Goal: Task Accomplishment & Management: Manage account settings

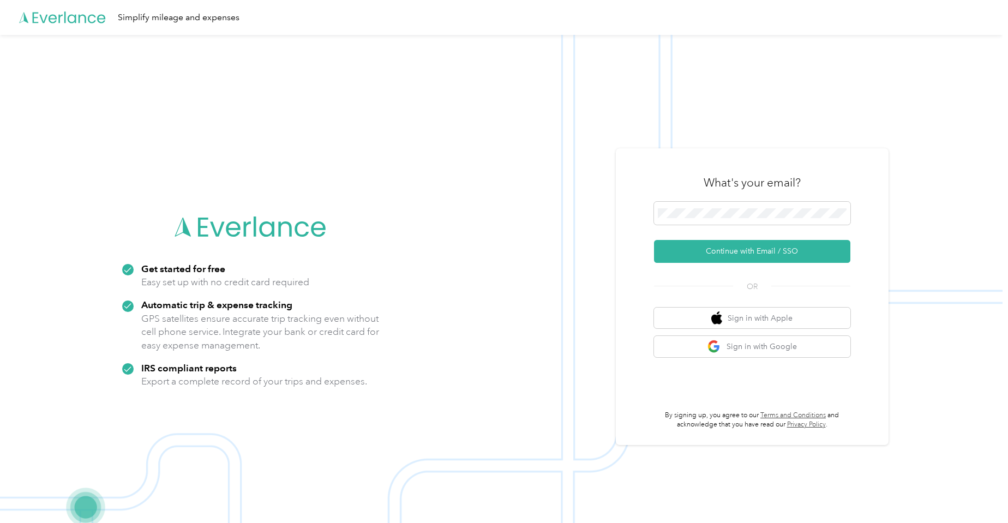
click at [883, 184] on div "What's your email? Continue with Email / SSO OR Sign in with Apple Sign in with…" at bounding box center [752, 296] width 273 height 297
click at [688, 167] on div "What's your email?" at bounding box center [752, 183] width 196 height 38
click at [697, 220] on span at bounding box center [752, 213] width 196 height 23
click at [746, 244] on button "Continue with Email / SSO" at bounding box center [752, 251] width 196 height 23
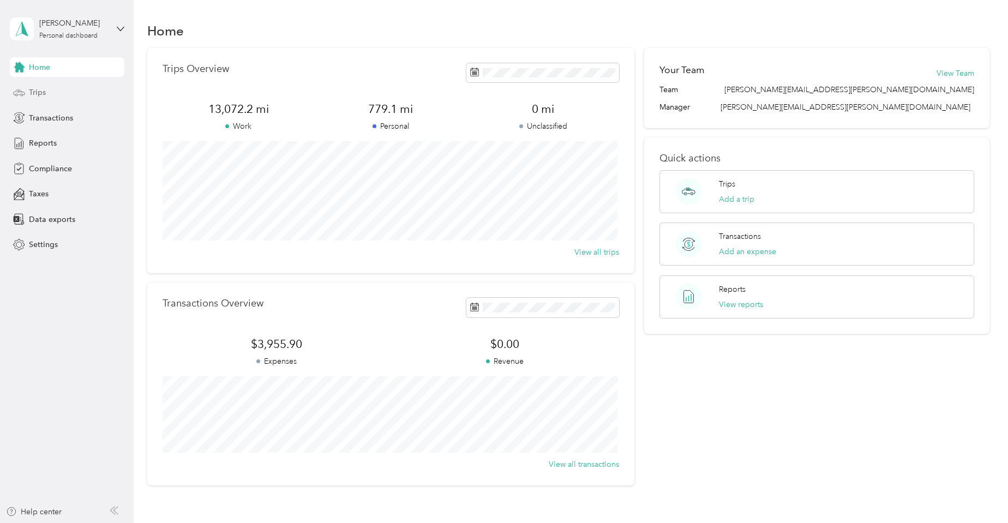
click at [43, 97] on span "Trips" at bounding box center [37, 92] width 17 height 11
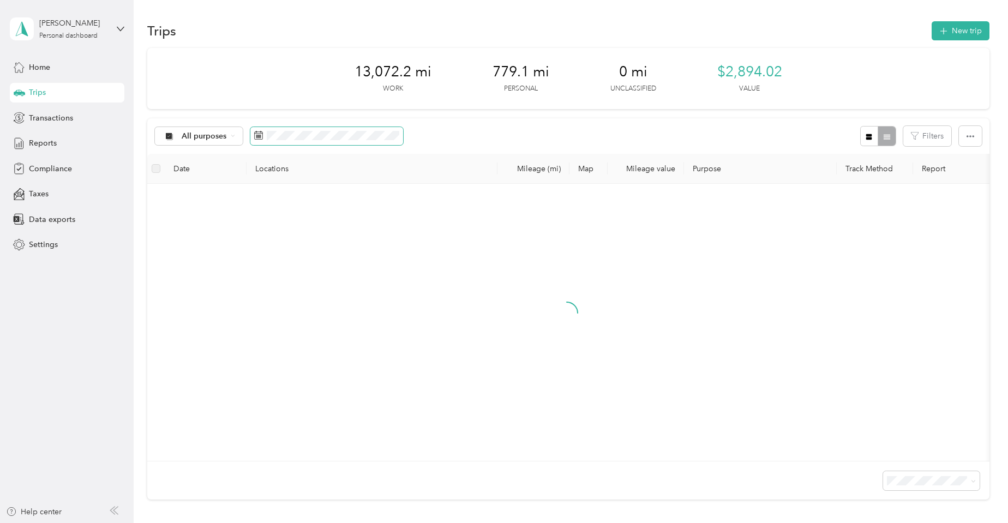
click at [311, 143] on span at bounding box center [326, 136] width 153 height 19
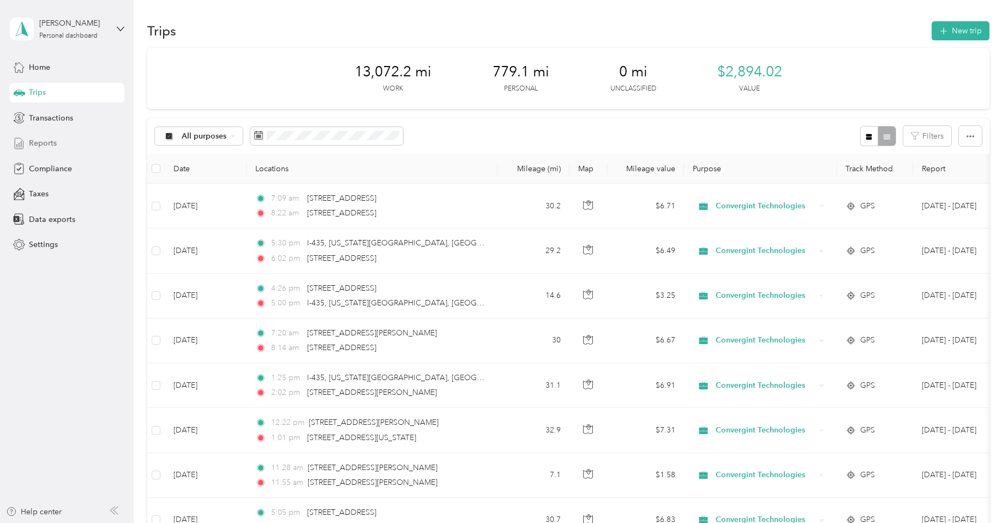
click at [46, 147] on span "Reports" at bounding box center [43, 142] width 28 height 11
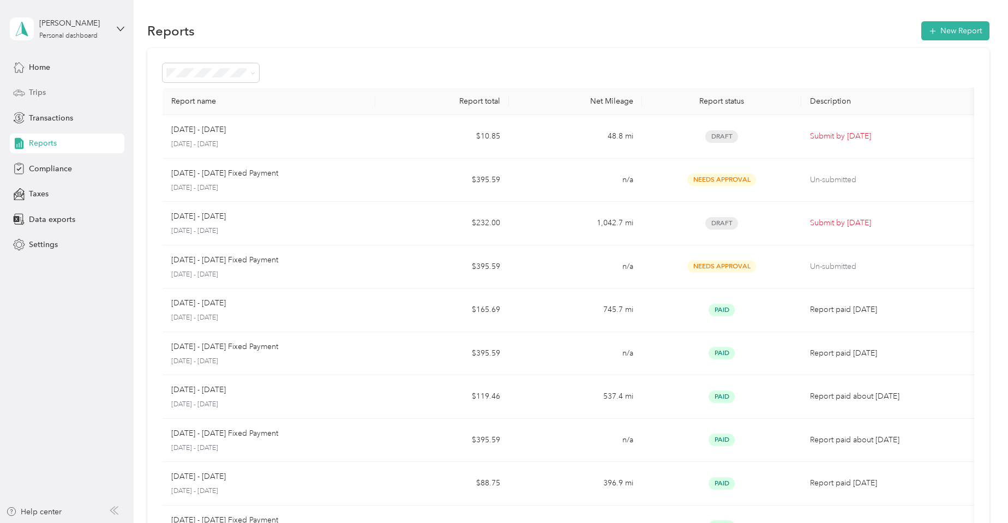
click at [37, 91] on span "Trips" at bounding box center [37, 92] width 17 height 11
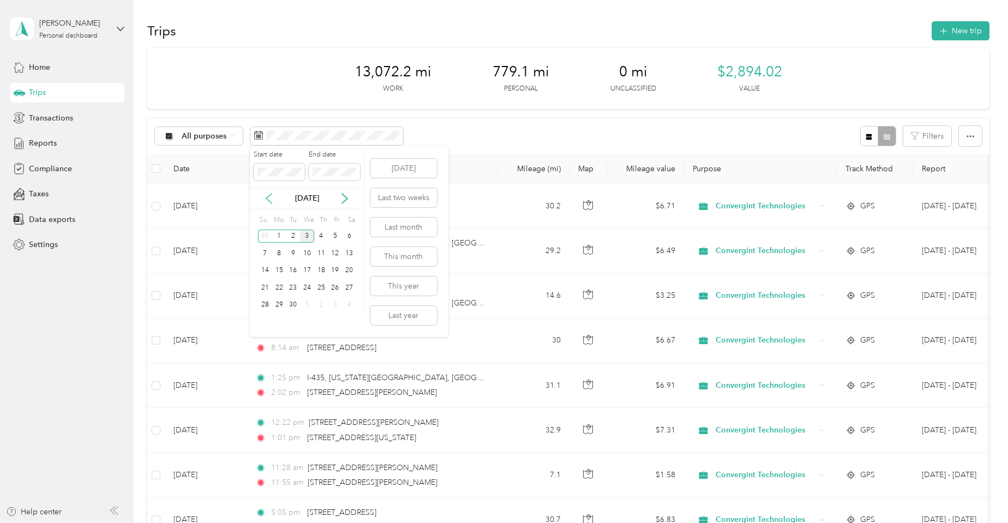
click at [271, 202] on icon at bounding box center [268, 199] width 5 height 10
click at [337, 237] on div "1" at bounding box center [335, 237] width 14 height 14
click at [267, 327] on div "31" at bounding box center [265, 322] width 14 height 14
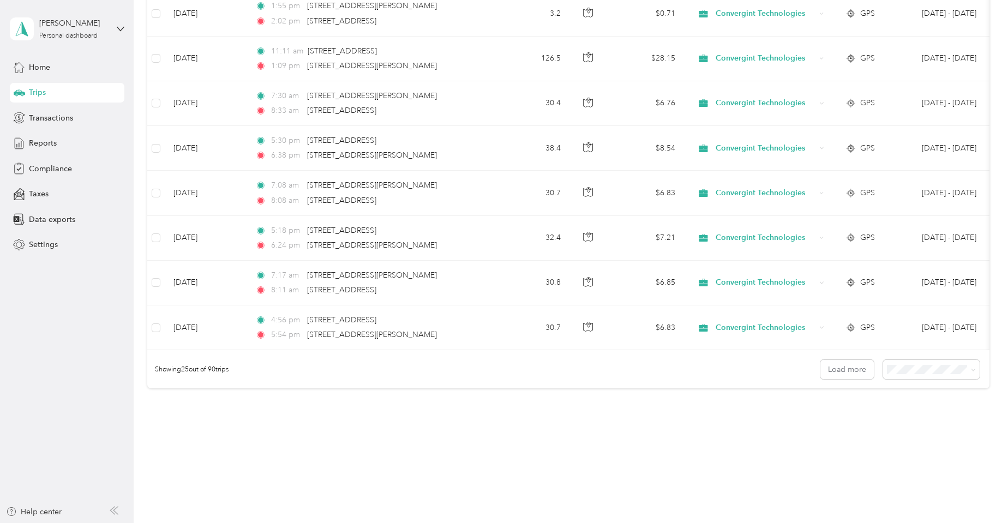
scroll to position [980, 0]
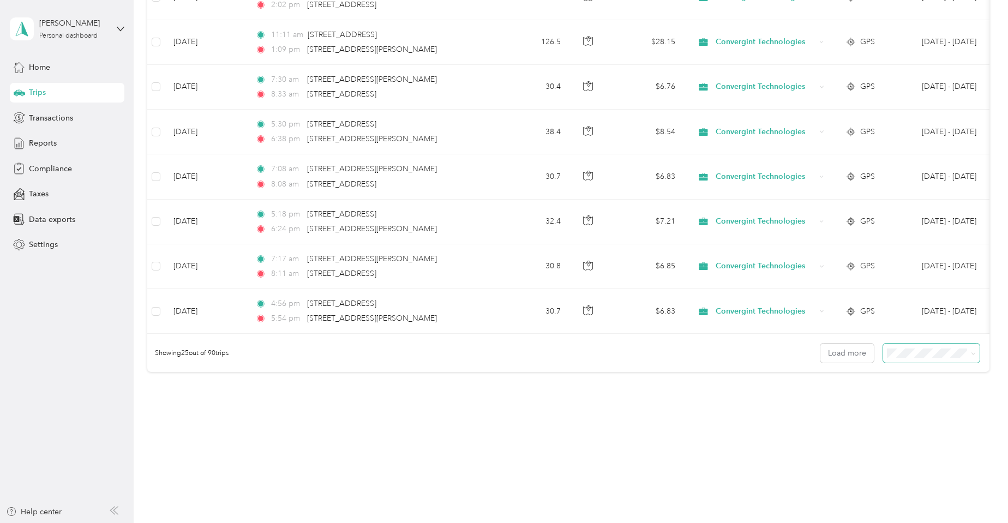
click at [971, 353] on icon at bounding box center [973, 353] width 5 height 5
click at [942, 409] on div "100 per load" at bounding box center [928, 411] width 81 height 11
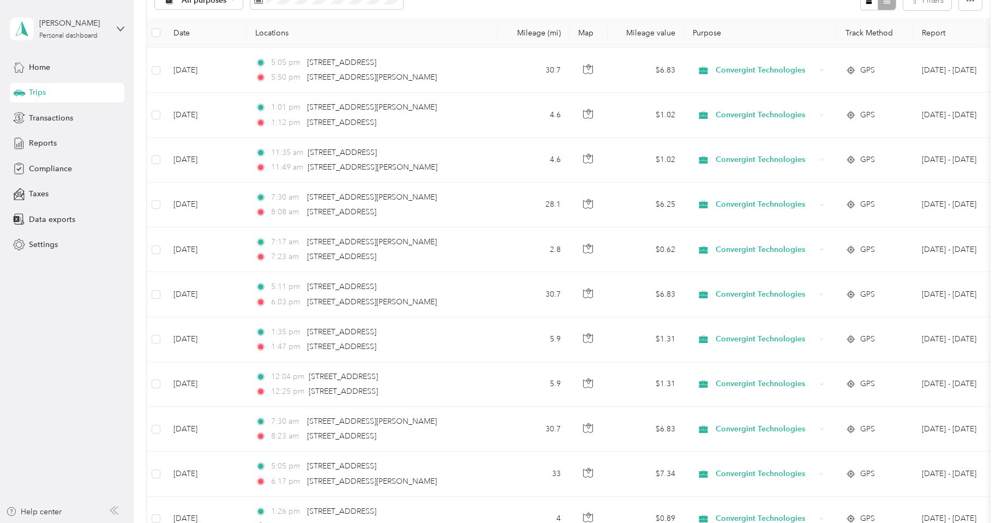
scroll to position [980, 0]
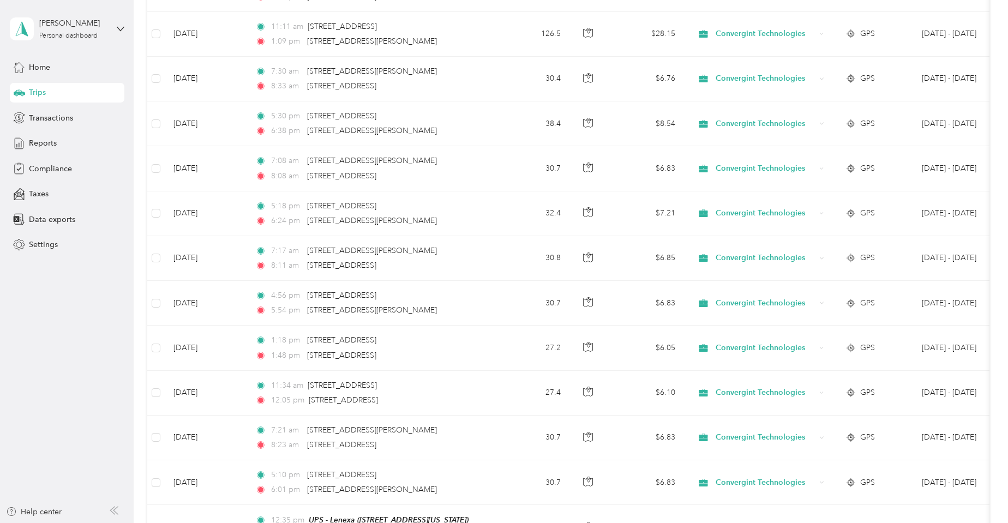
click at [95, 344] on aside "[PERSON_NAME] Personal dashboard Home Trips Transactions Reports Compliance Tax…" at bounding box center [67, 261] width 134 height 523
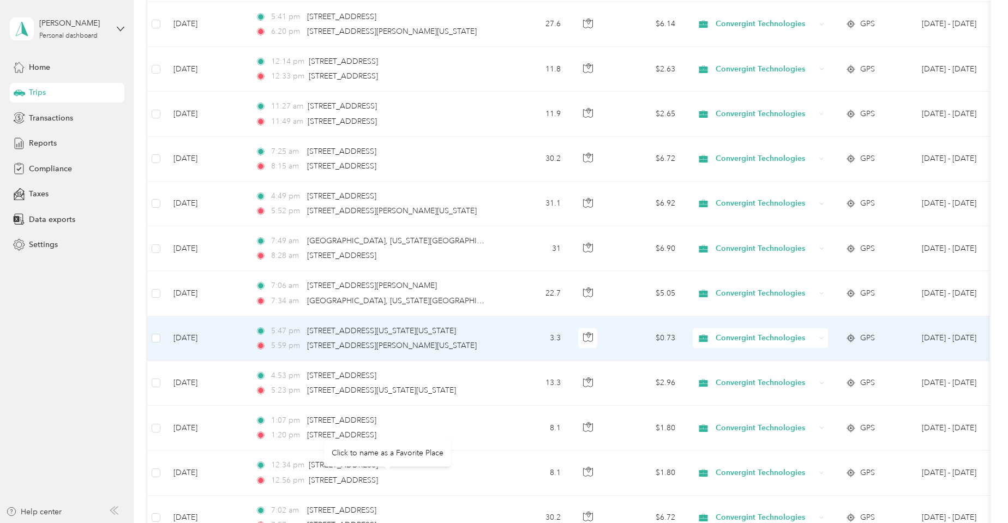
scroll to position [2096, 0]
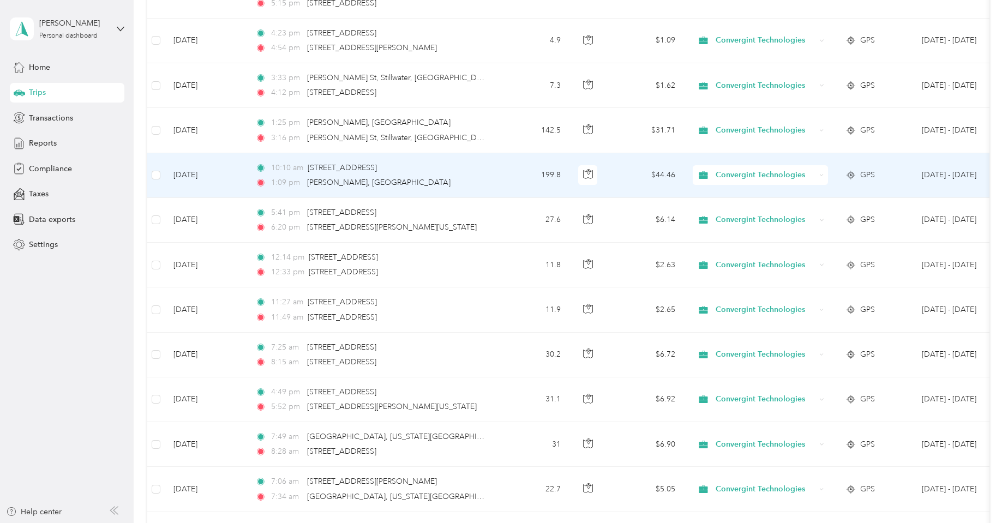
click at [819, 175] on icon at bounding box center [821, 175] width 5 height 5
click at [758, 216] on li "Personal" at bounding box center [761, 209] width 137 height 19
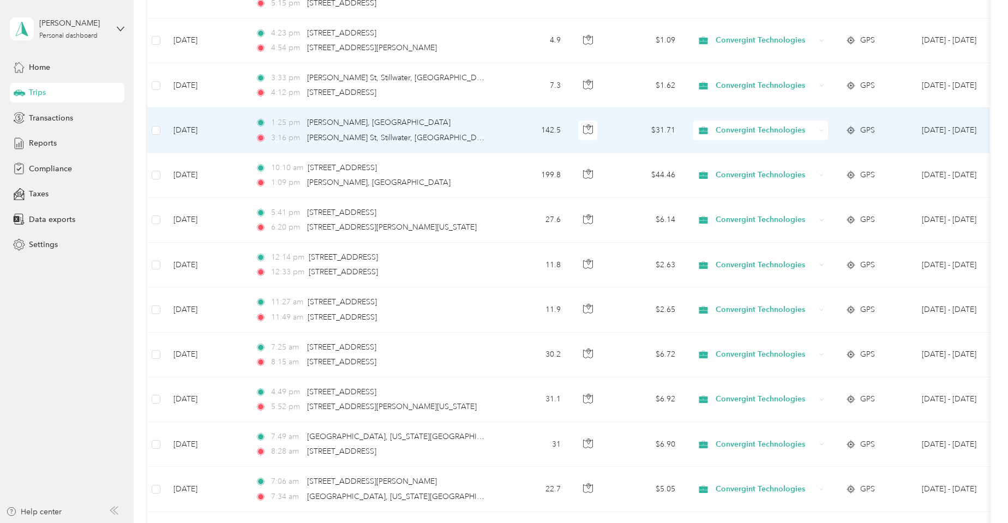
click at [819, 130] on icon at bounding box center [821, 130] width 5 height 5
click at [764, 176] on li "Personal" at bounding box center [761, 166] width 137 height 19
click at [824, 129] on icon at bounding box center [821, 130] width 5 height 5
click at [747, 166] on span "Personal" at bounding box center [771, 166] width 103 height 11
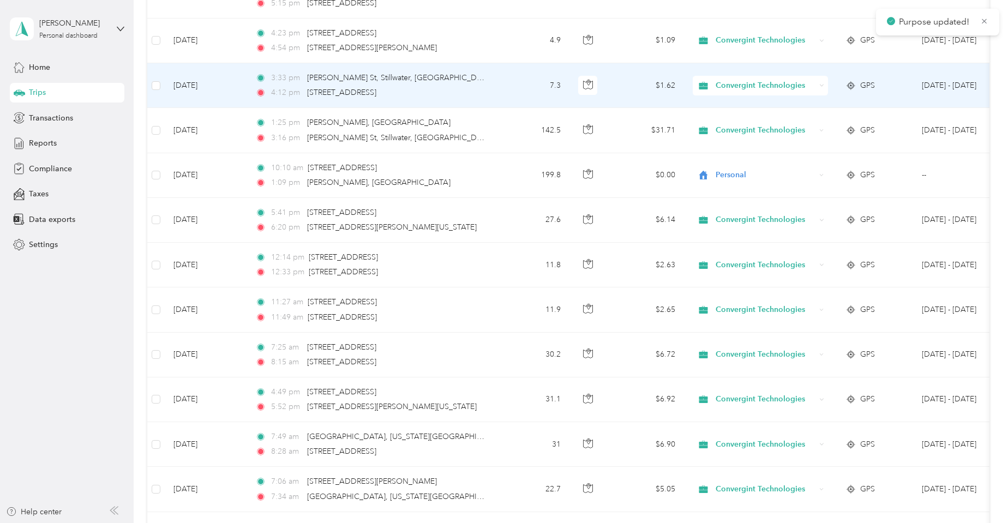
click at [823, 83] on icon at bounding box center [821, 85] width 5 height 5
click at [763, 120] on span "Personal" at bounding box center [771, 123] width 103 height 11
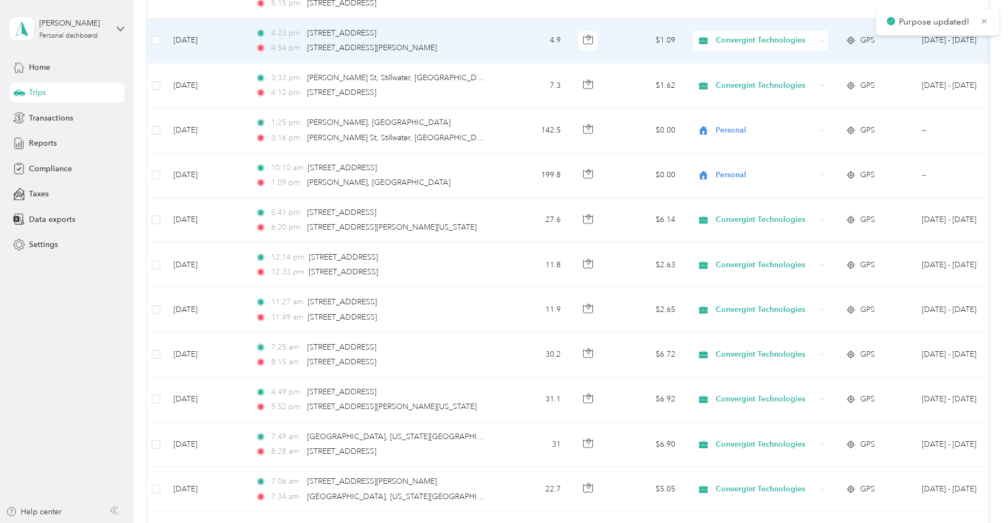
click at [818, 43] on div "Convergint Technologies" at bounding box center [760, 41] width 135 height 20
click at [781, 81] on li "Personal" at bounding box center [761, 78] width 137 height 19
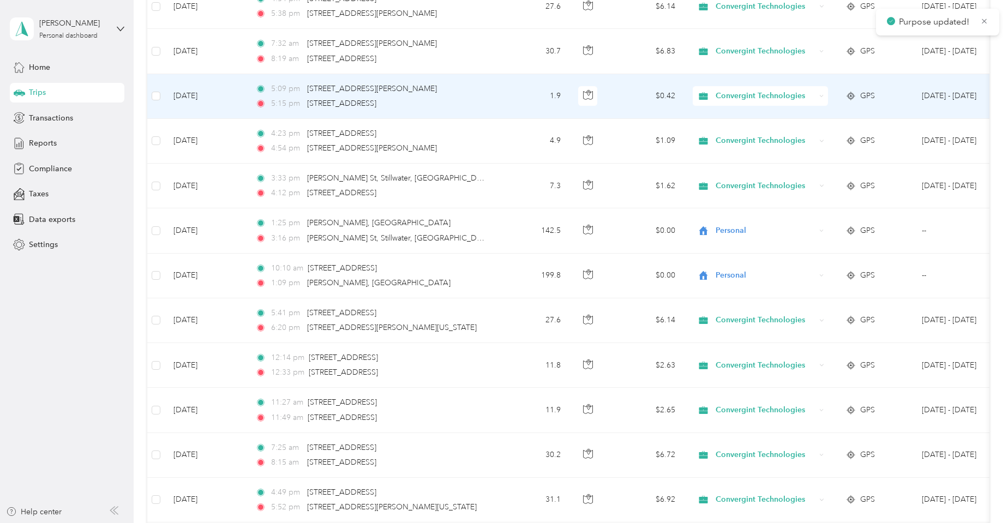
scroll to position [1987, 0]
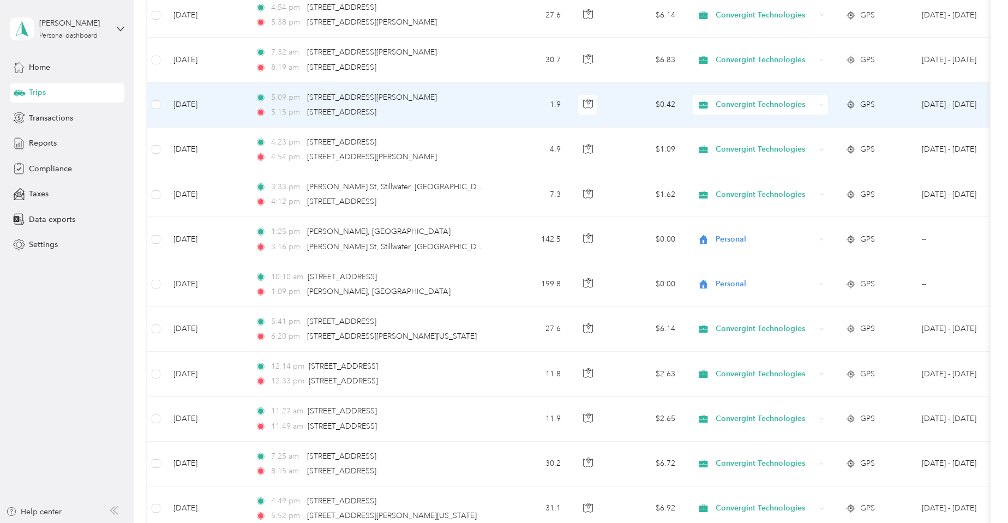
click at [823, 104] on icon at bounding box center [821, 105] width 5 height 5
click at [776, 136] on li "Personal" at bounding box center [761, 143] width 137 height 19
click at [826, 104] on div "Convergint Technologies" at bounding box center [760, 105] width 135 height 20
click at [767, 137] on span "Personal" at bounding box center [771, 142] width 103 height 11
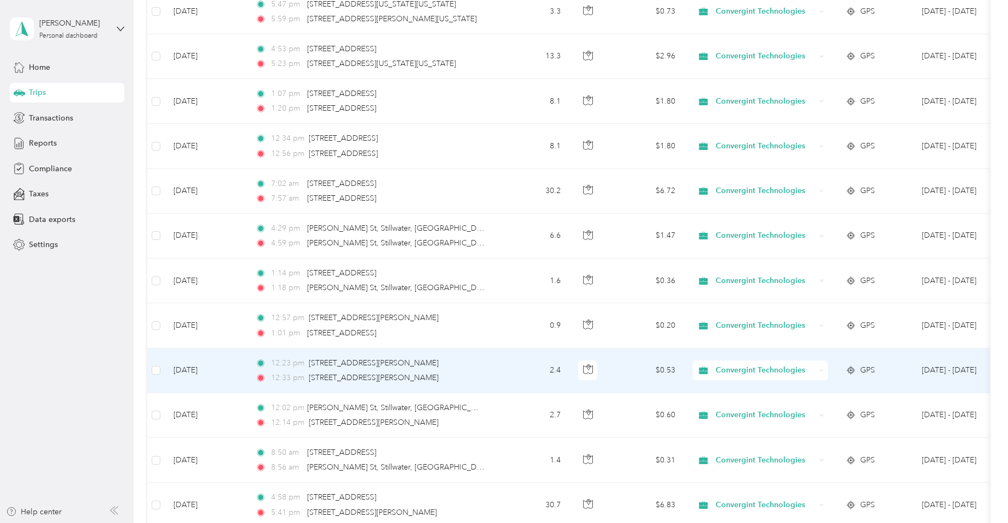
scroll to position [2673, 0]
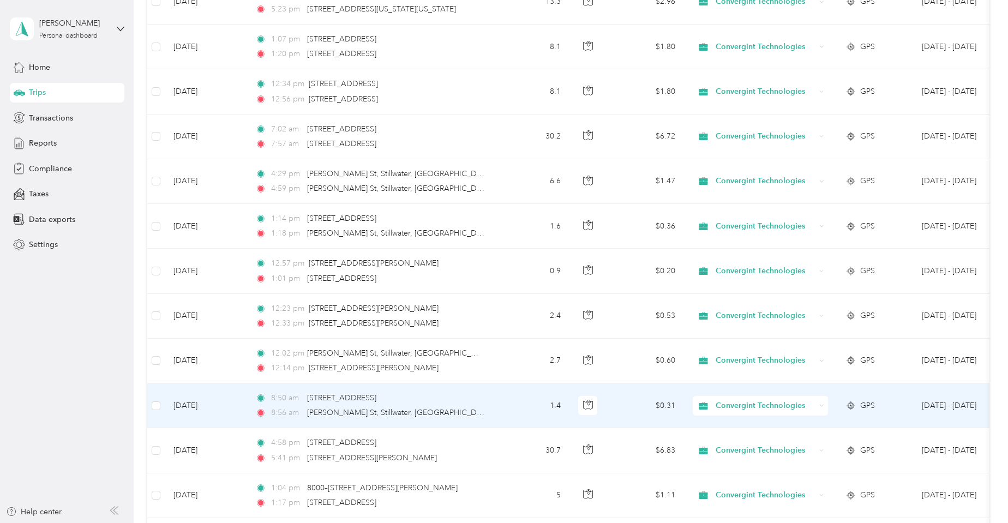
click at [824, 409] on div "Convergint Technologies" at bounding box center [760, 406] width 135 height 20
click at [758, 448] on li "Personal" at bounding box center [761, 444] width 137 height 19
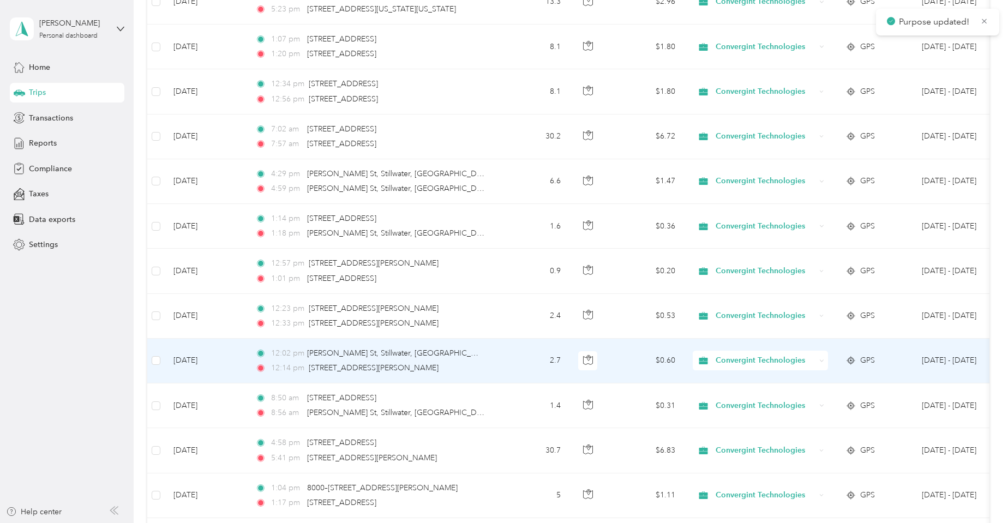
click at [824, 362] on icon at bounding box center [821, 360] width 5 height 5
click at [785, 400] on span "Personal" at bounding box center [771, 398] width 103 height 11
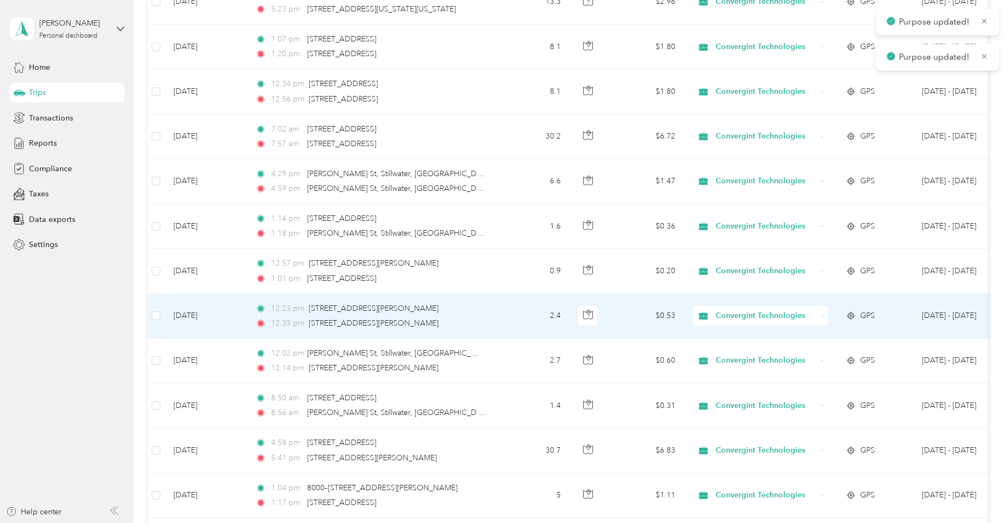
click at [825, 320] on div "Convergint Technologies" at bounding box center [760, 316] width 135 height 20
click at [759, 358] on li "Personal" at bounding box center [761, 354] width 137 height 19
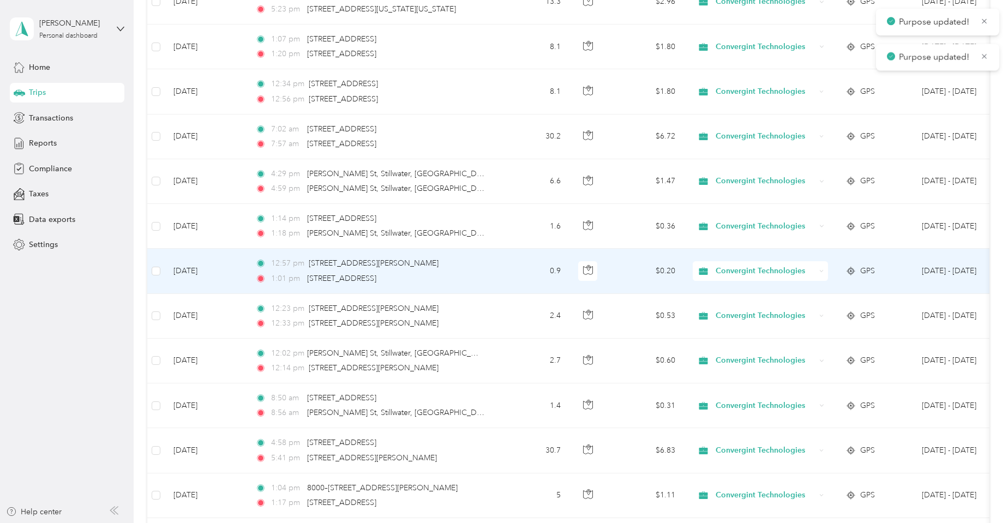
click at [821, 274] on div "Convergint Technologies" at bounding box center [760, 271] width 135 height 20
click at [775, 311] on li "Personal" at bounding box center [761, 309] width 137 height 19
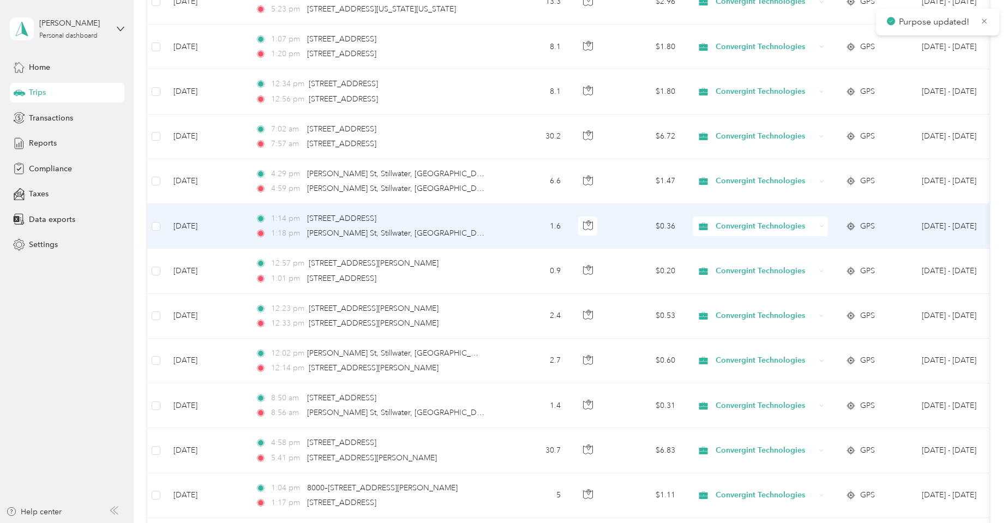
click at [824, 227] on icon at bounding box center [821, 226] width 5 height 5
click at [767, 266] on span "Personal" at bounding box center [771, 264] width 103 height 11
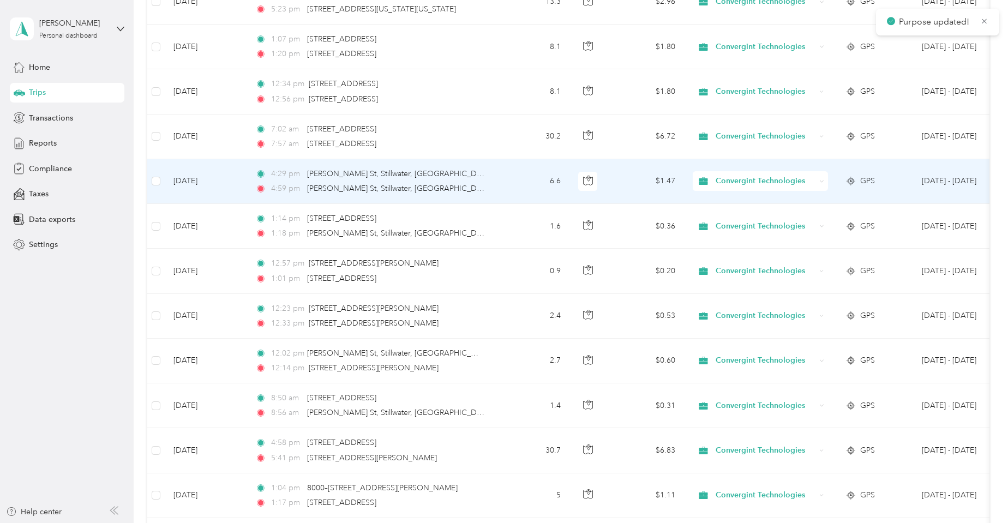
click at [820, 181] on icon at bounding box center [821, 181] width 5 height 5
click at [772, 224] on li "Personal" at bounding box center [761, 219] width 137 height 19
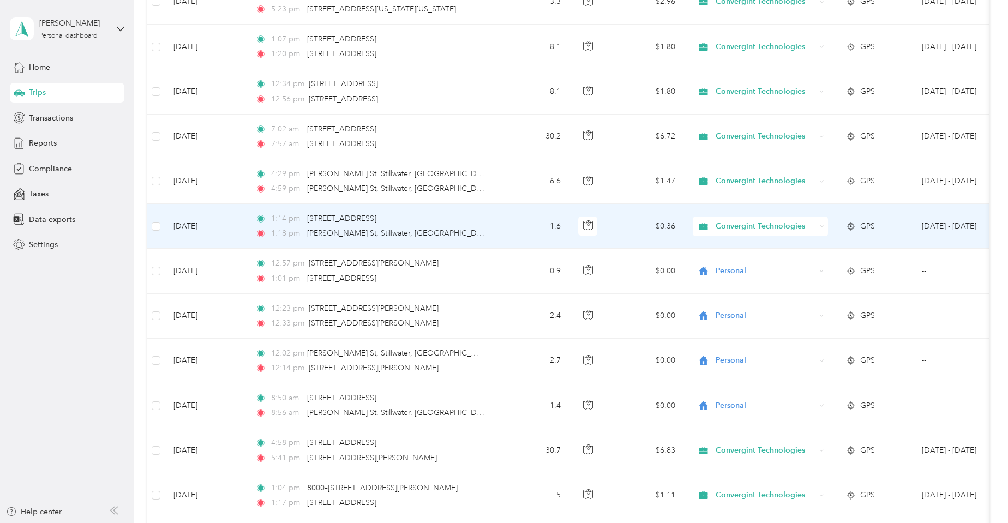
click at [825, 225] on div "Convergint Technologies" at bounding box center [760, 227] width 135 height 20
click at [770, 265] on span "Personal" at bounding box center [771, 264] width 103 height 11
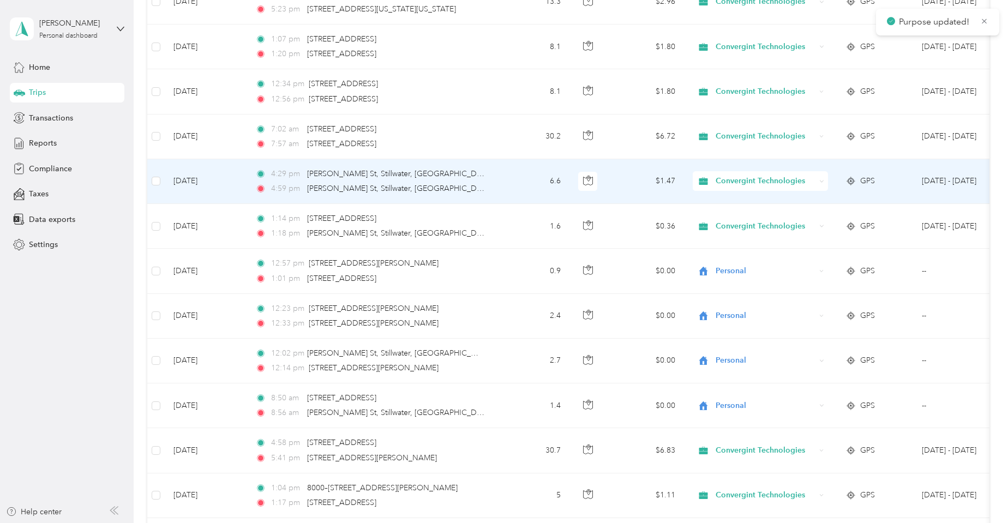
click at [821, 180] on icon at bounding box center [821, 181] width 5 height 5
click at [760, 225] on body "Purpose updated! [PERSON_NAME] Personal dashboard Home Trips Transactions Repor…" at bounding box center [501, 261] width 1003 height 523
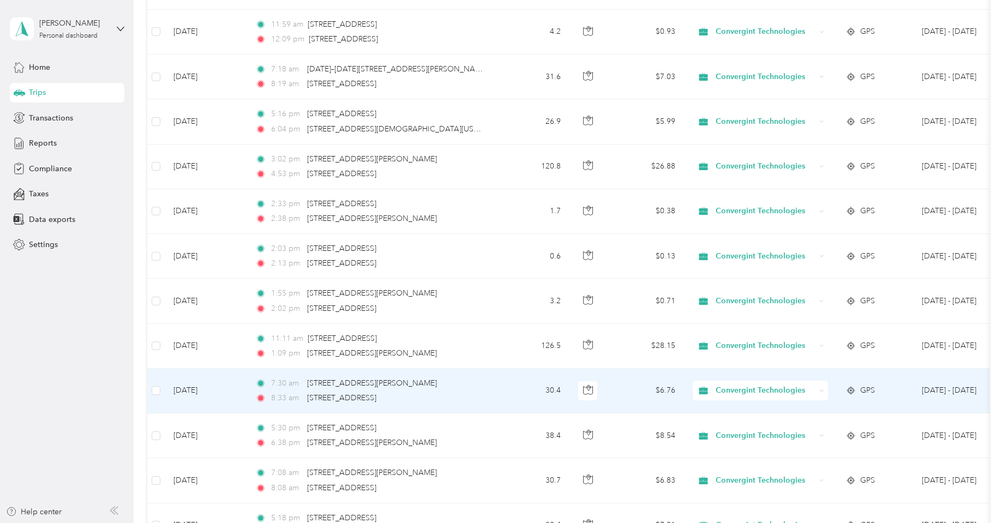
scroll to position [655, 0]
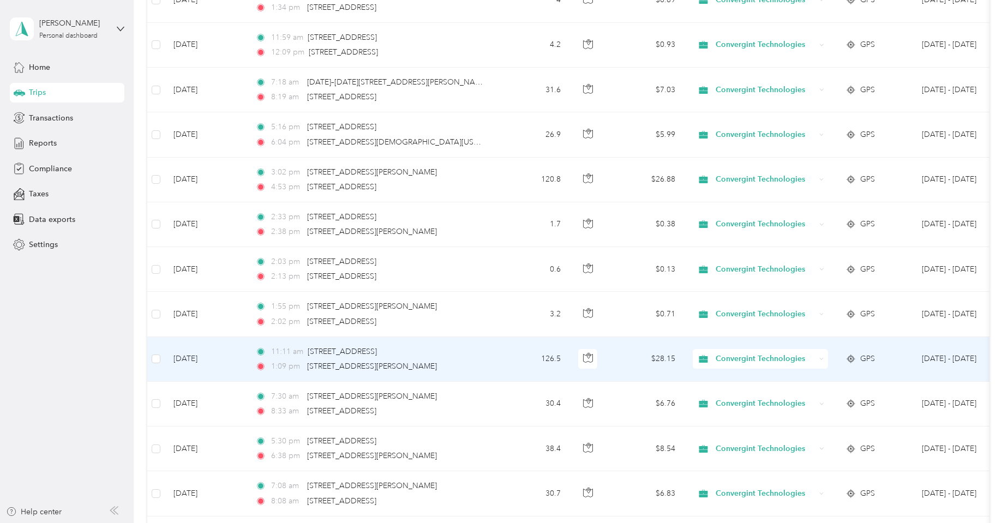
click at [824, 360] on icon at bounding box center [821, 359] width 5 height 5
click at [779, 393] on span "Personal" at bounding box center [771, 398] width 103 height 11
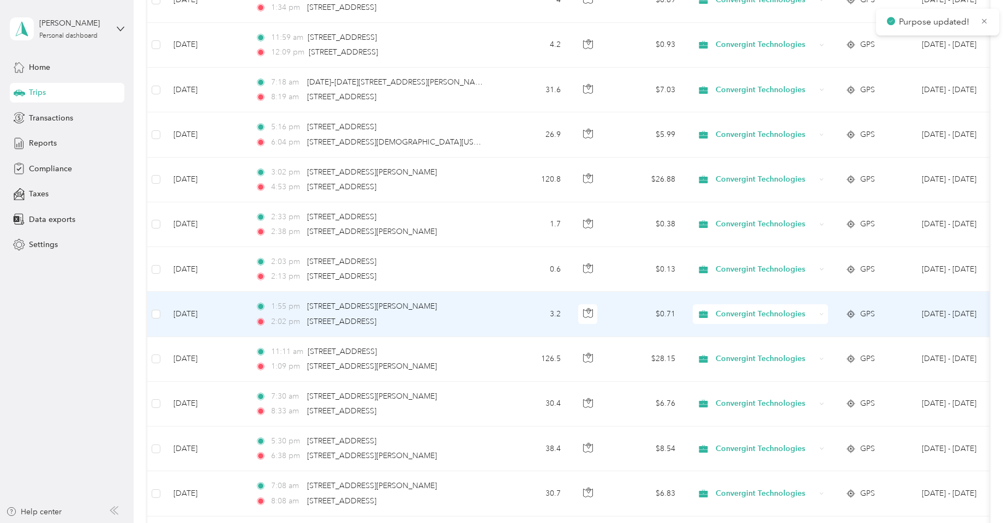
click at [821, 312] on icon at bounding box center [821, 314] width 5 height 5
click at [789, 350] on span "Personal" at bounding box center [771, 353] width 103 height 11
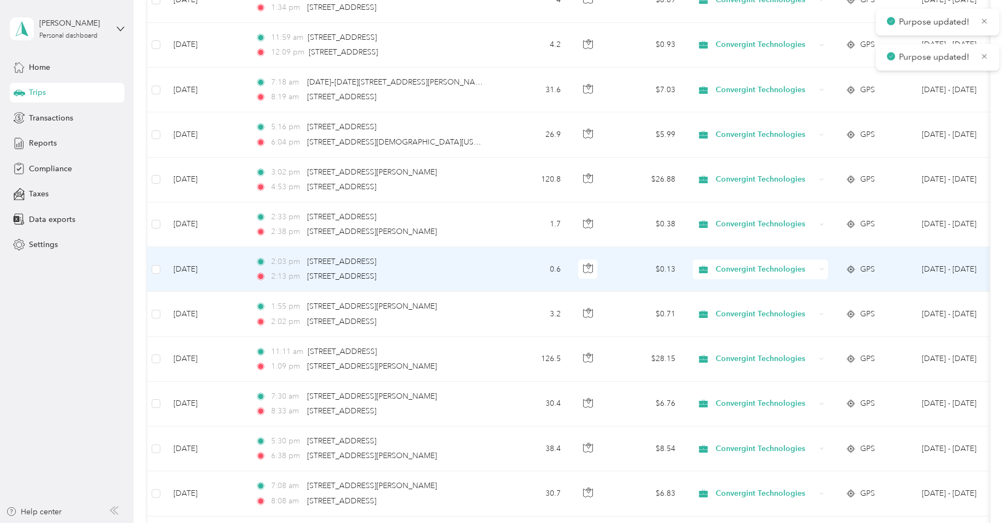
click at [821, 270] on icon at bounding box center [821, 269] width 5 height 5
click at [782, 314] on li "Personal" at bounding box center [761, 308] width 137 height 19
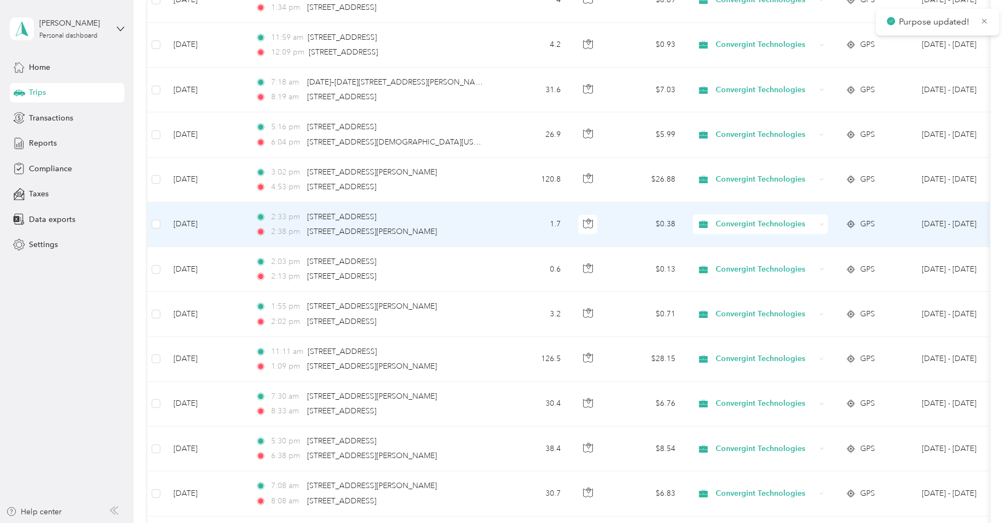
click at [823, 226] on icon at bounding box center [821, 224] width 5 height 5
click at [768, 268] on li "Personal" at bounding box center [761, 262] width 137 height 19
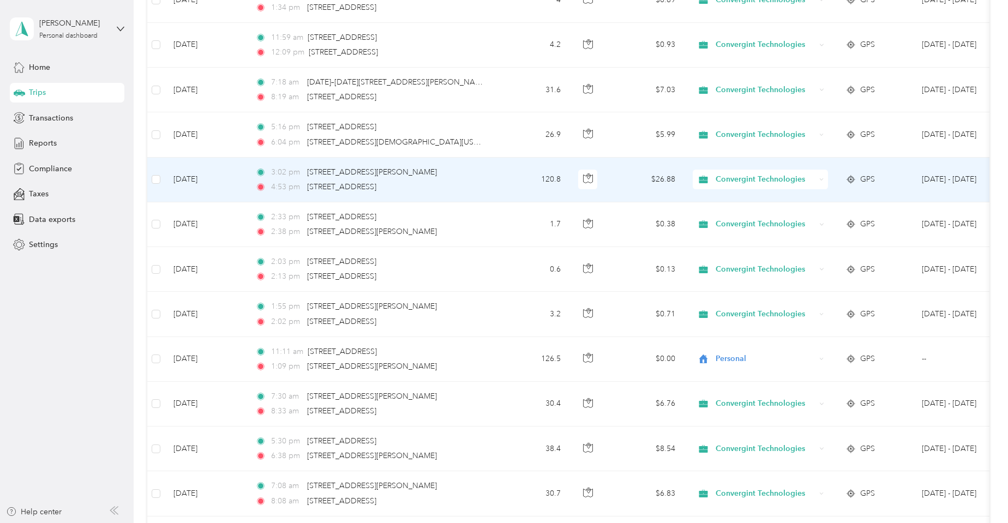
click at [820, 179] on icon at bounding box center [821, 179] width 3 height 2
click at [783, 223] on li "Personal" at bounding box center [761, 218] width 137 height 19
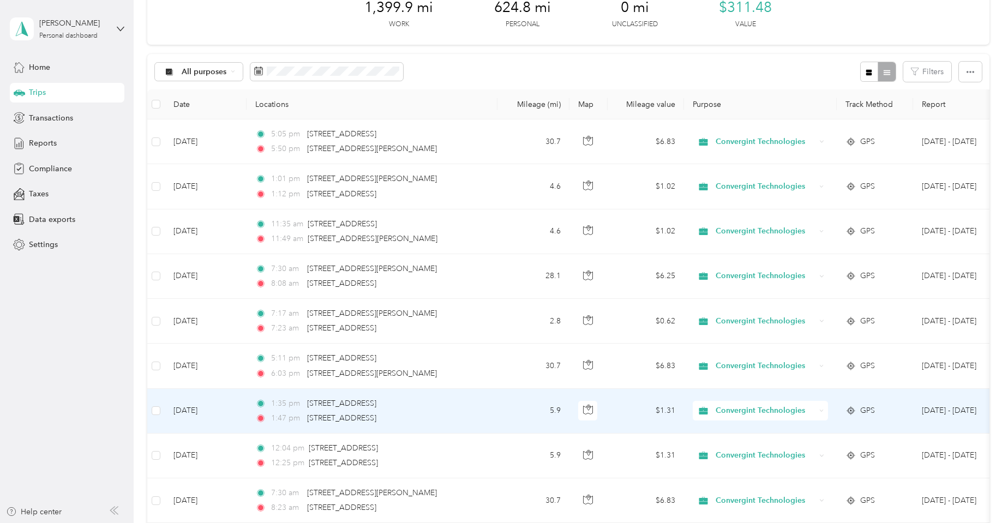
scroll to position [55, 0]
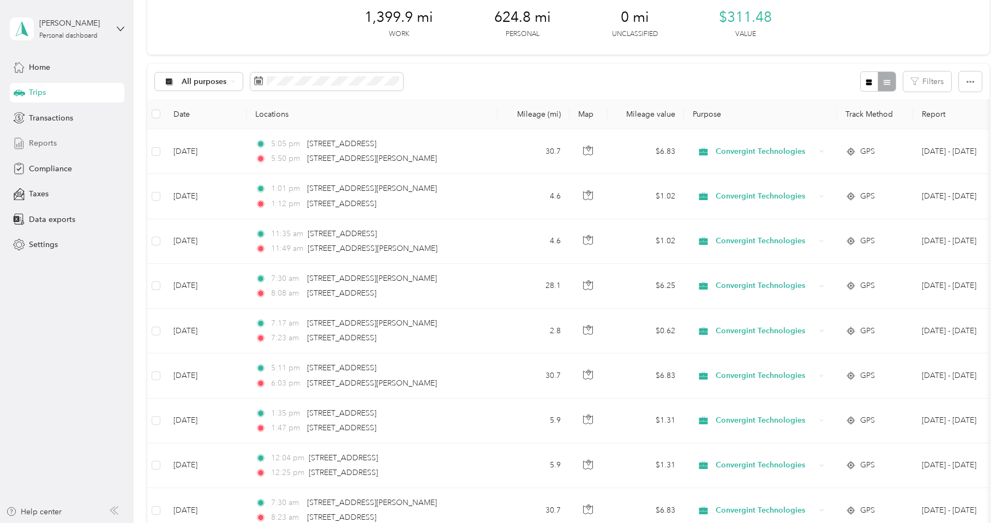
click at [57, 146] on div "Reports" at bounding box center [67, 144] width 115 height 20
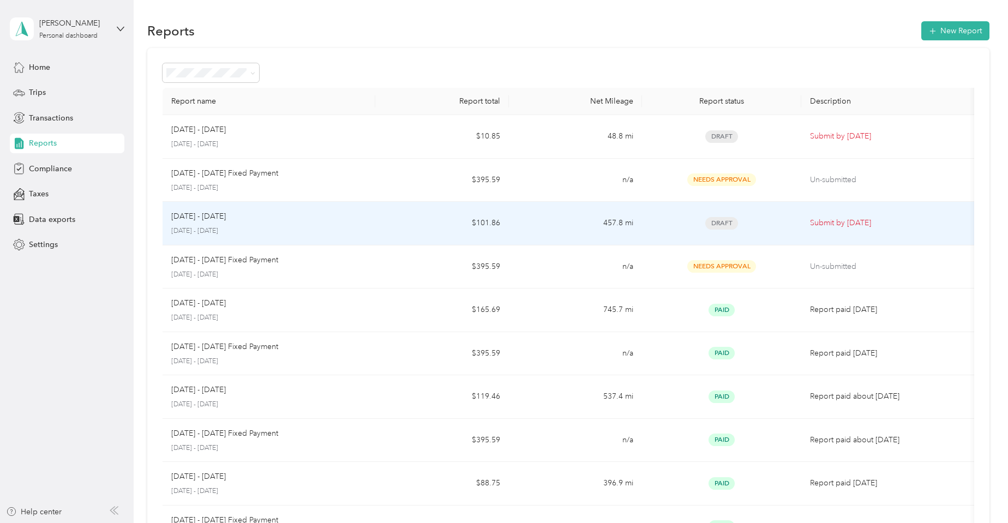
click at [212, 231] on p "[DATE] - [DATE]" at bounding box center [269, 231] width 196 height 10
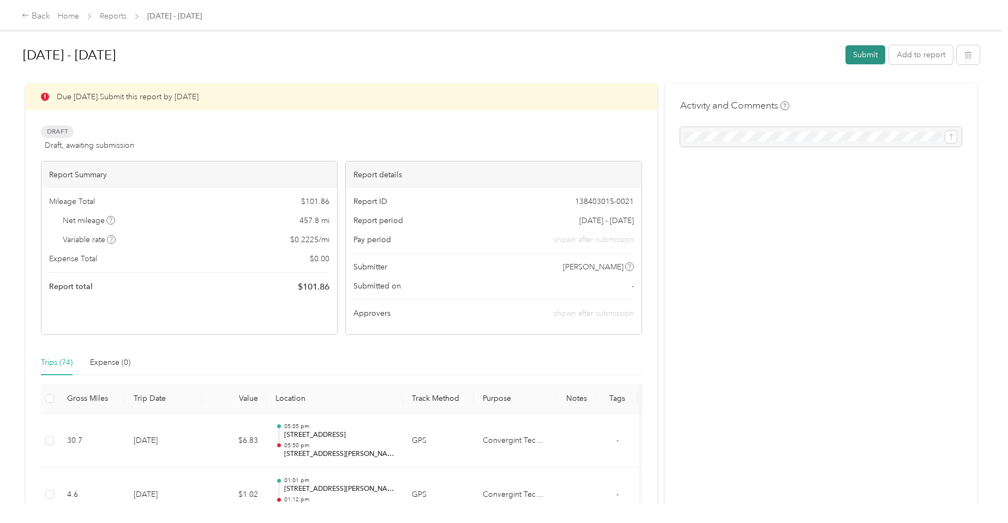
click at [859, 57] on button "Submit" at bounding box center [865, 54] width 40 height 19
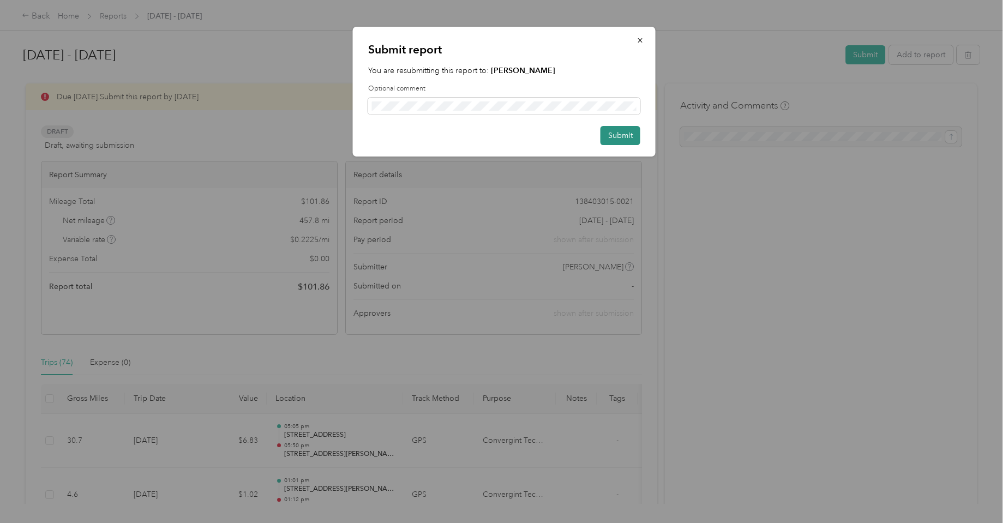
click at [622, 138] on button "Submit" at bounding box center [621, 135] width 40 height 19
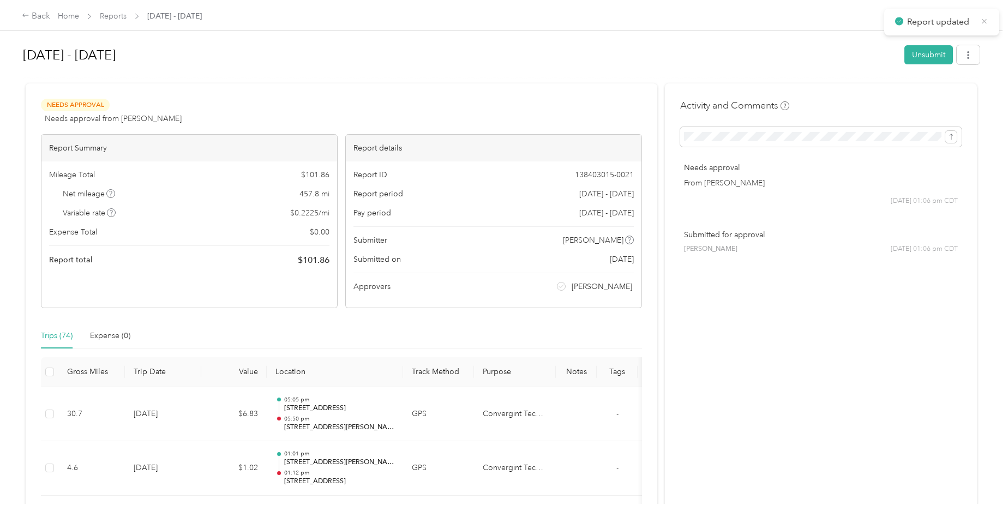
click at [986, 21] on icon at bounding box center [984, 21] width 8 height 10
click at [33, 14] on div "Back" at bounding box center [36, 16] width 28 height 13
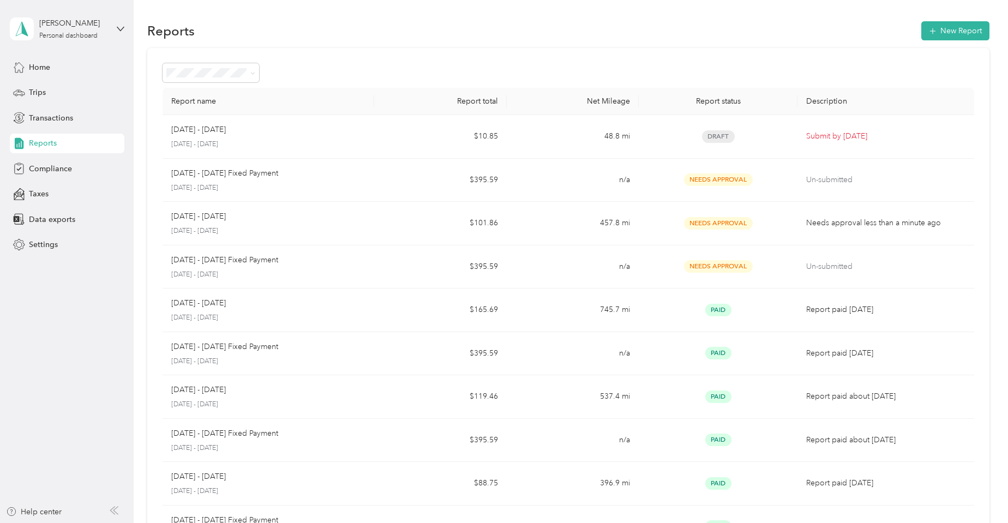
click at [335, 62] on div "Report name Report total Net Mileage Report status Description [DATE] - [DATE] …" at bounding box center [568, 321] width 842 height 547
click at [38, 70] on span "Home" at bounding box center [39, 67] width 21 height 11
